Goal: Navigation & Orientation: Find specific page/section

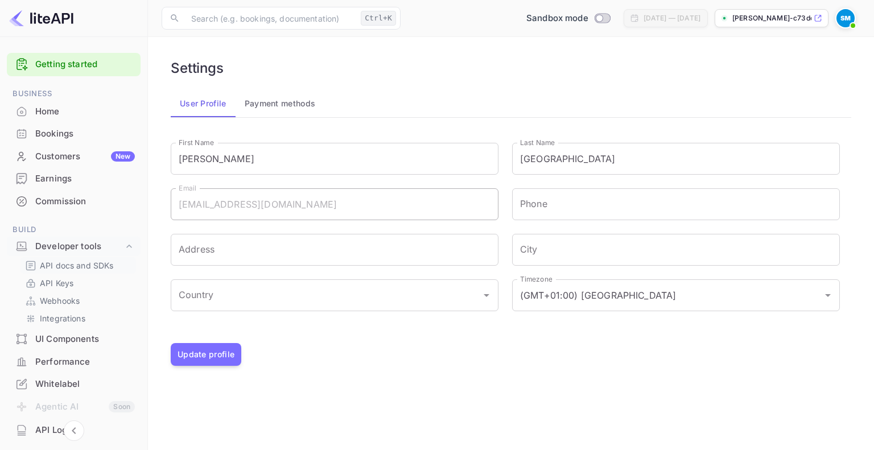
scroll to position [61, 0]
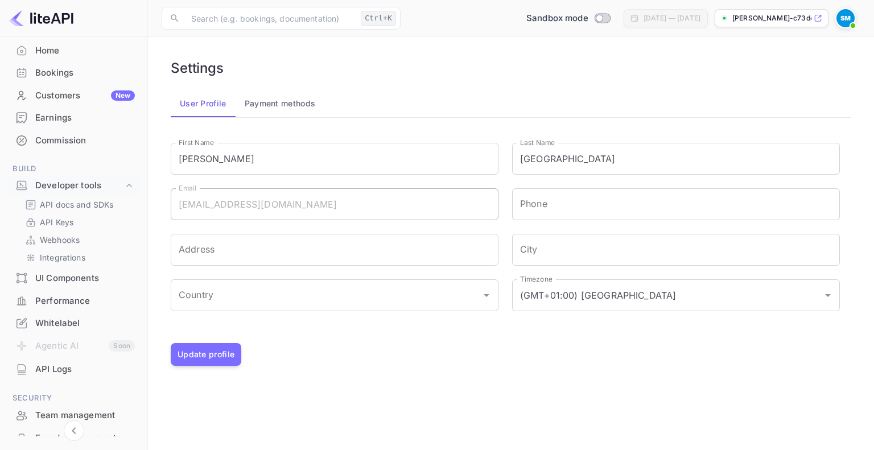
click at [84, 281] on div "UI Components" at bounding box center [85, 278] width 100 height 13
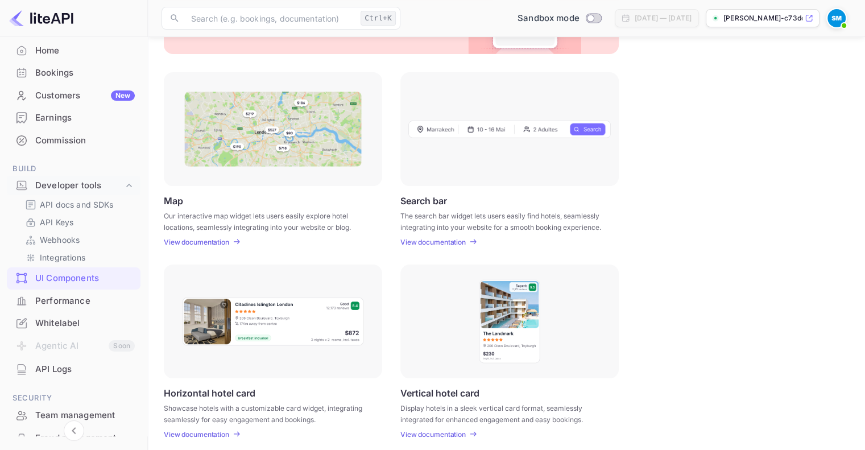
scroll to position [129, 0]
click at [449, 238] on p "View documentation" at bounding box center [432, 241] width 65 height 9
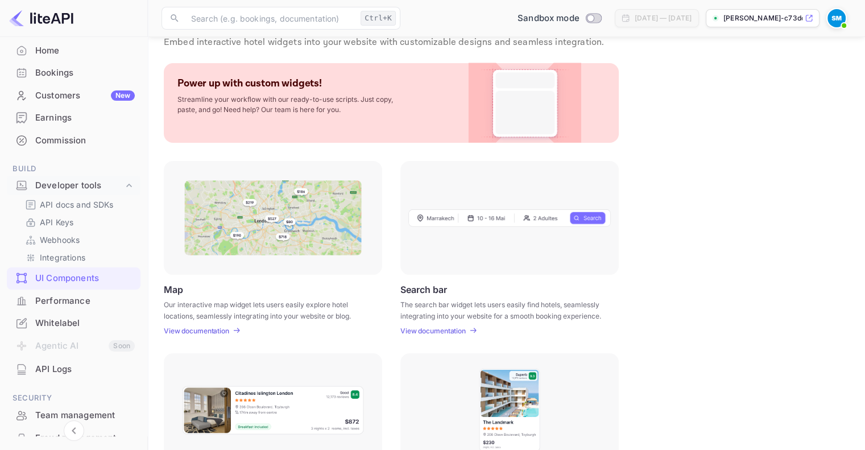
scroll to position [0, 0]
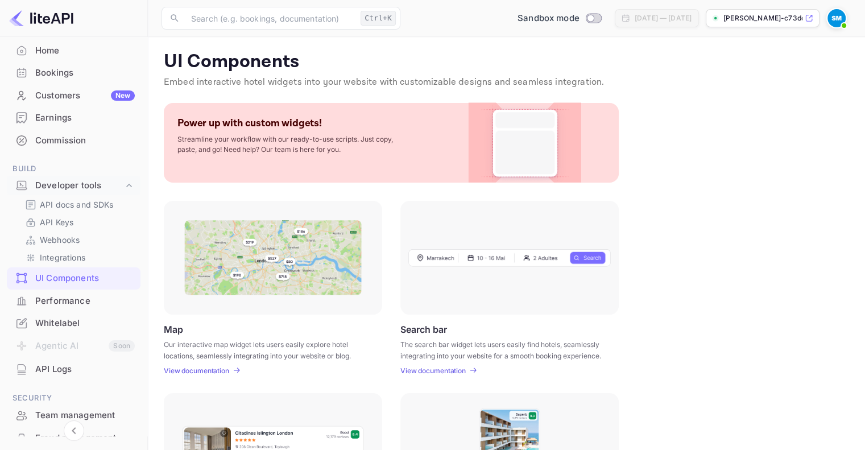
click at [92, 305] on div "Performance" at bounding box center [85, 301] width 100 height 13
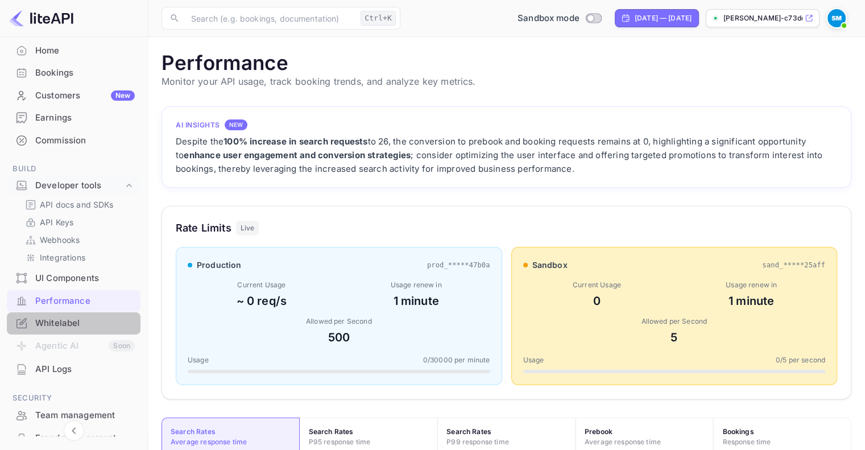
click at [80, 319] on div "Whitelabel" at bounding box center [85, 323] width 100 height 13
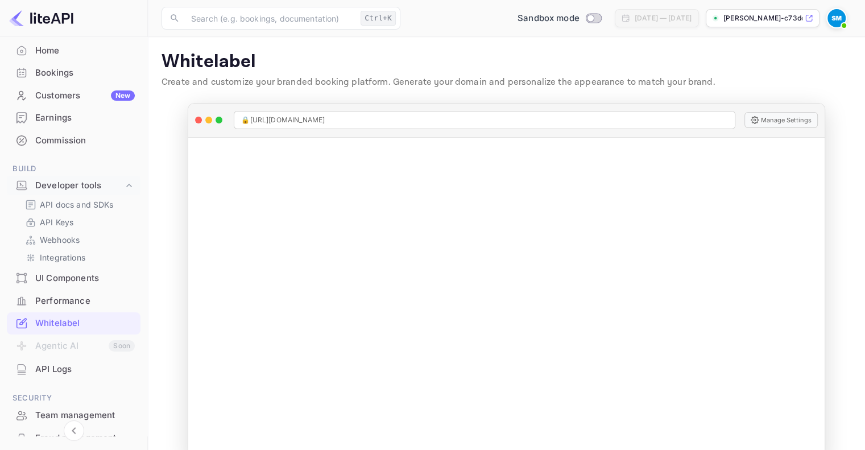
scroll to position [26, 0]
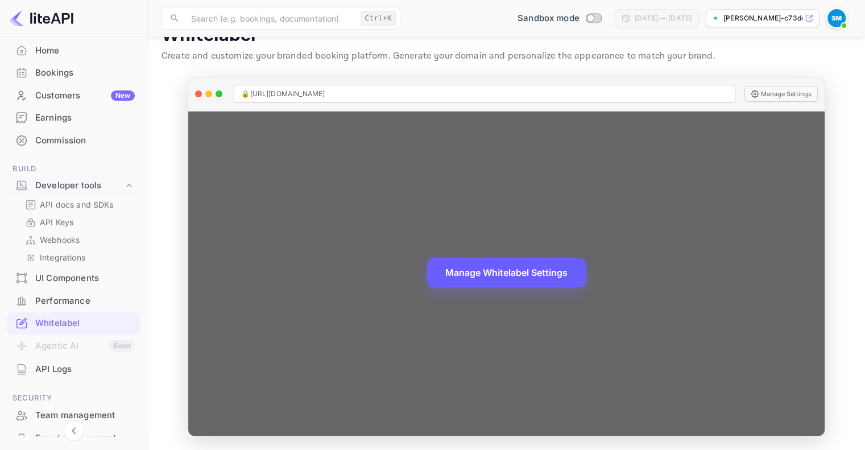
click at [547, 269] on button "Manage Whitelabel Settings" at bounding box center [506, 273] width 159 height 30
